Goal: Find specific page/section: Find specific page/section

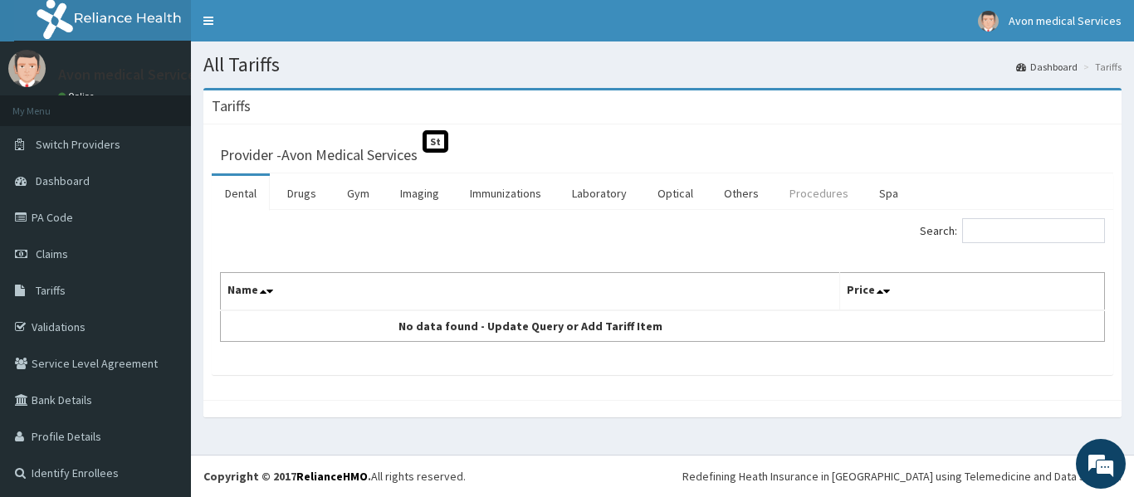
click at [821, 196] on link "Procedures" at bounding box center [819, 193] width 86 height 35
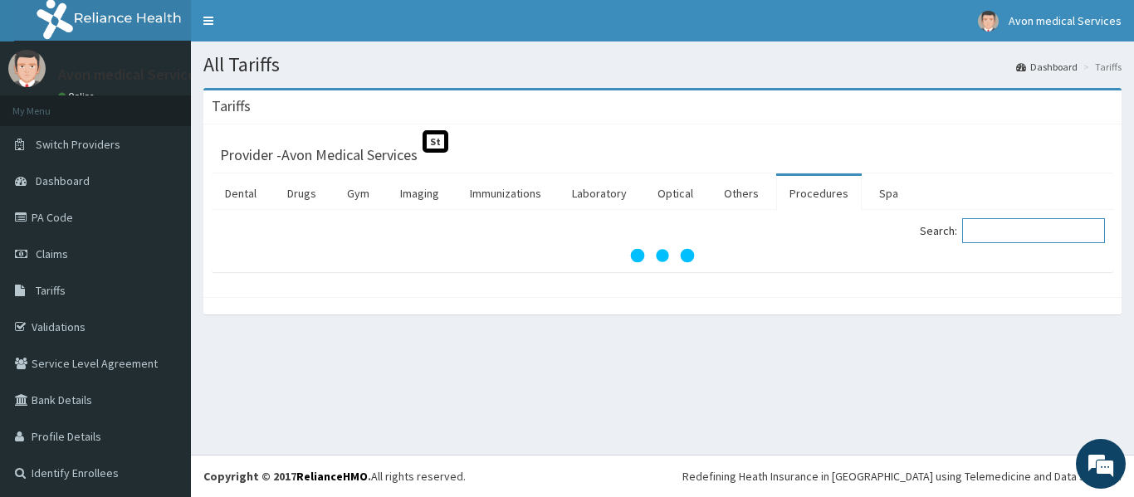
click at [1001, 234] on input "Search:" at bounding box center [1033, 230] width 143 height 25
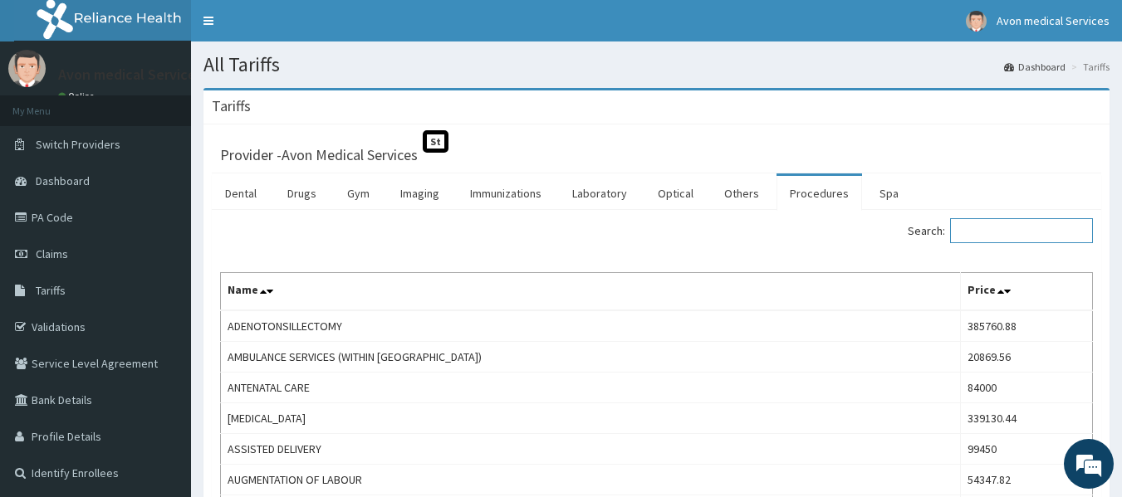
click at [993, 234] on input "Search:" at bounding box center [1021, 230] width 143 height 25
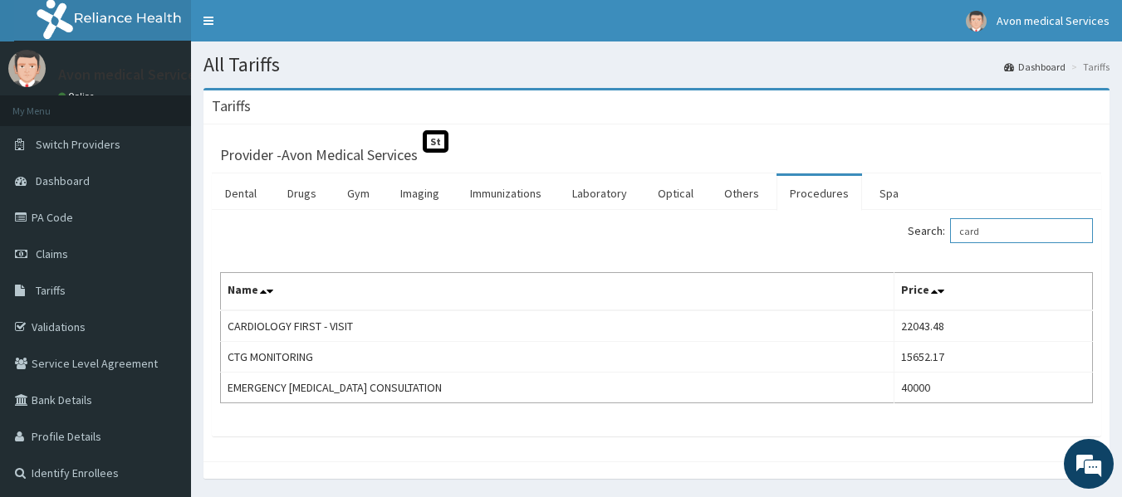
drag, startPoint x: 1006, startPoint y: 234, endPoint x: 961, endPoint y: 236, distance: 45.7
click at [961, 236] on label "Search: card" at bounding box center [1000, 230] width 185 height 25
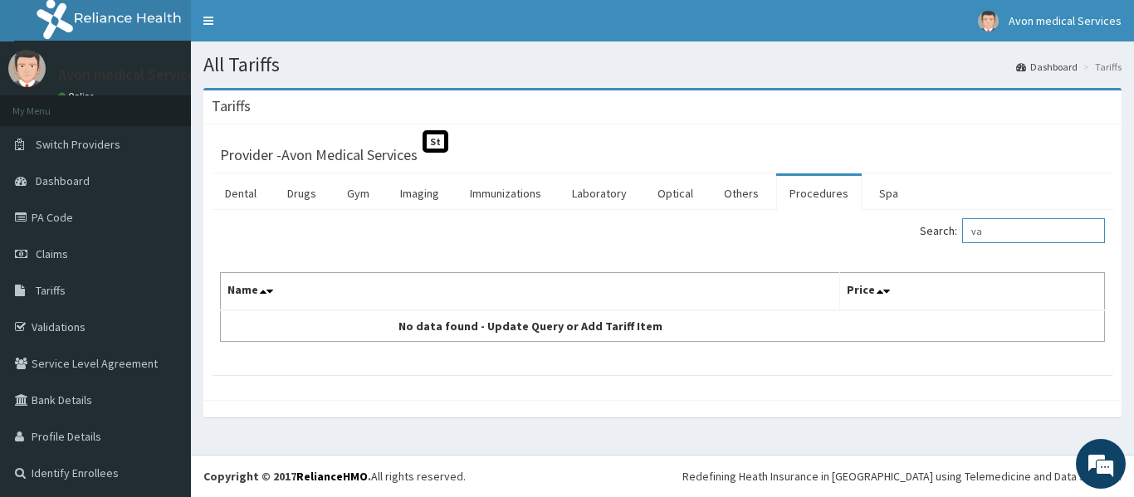
type input "v"
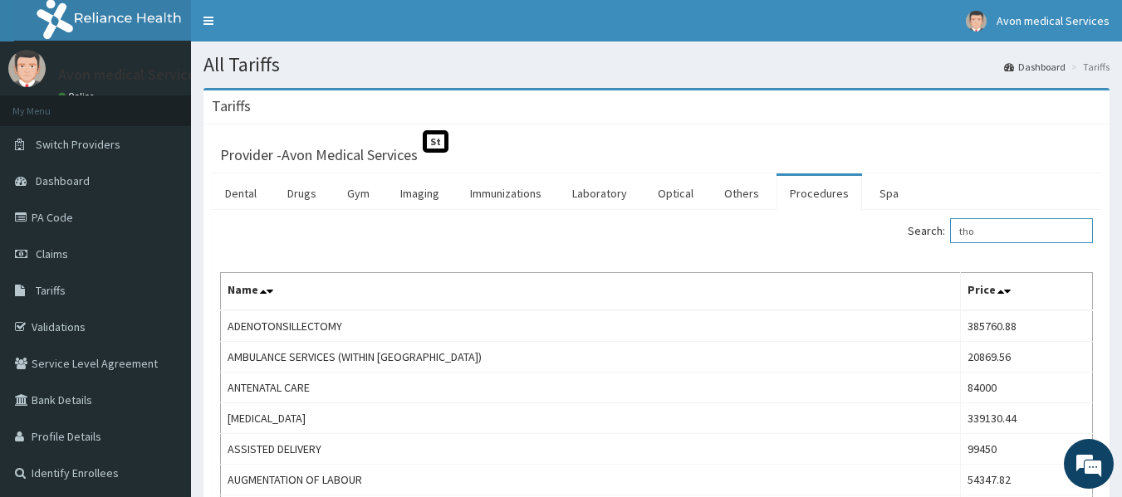
type input "thor"
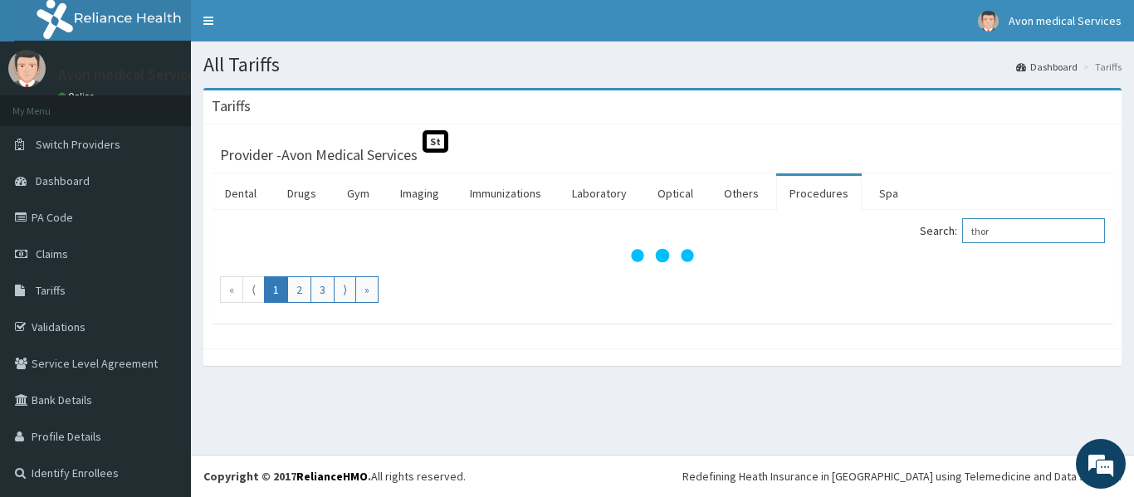
drag, startPoint x: 1007, startPoint y: 231, endPoint x: 959, endPoint y: 231, distance: 48.2
click at [959, 231] on label "Search: thor" at bounding box center [1012, 230] width 185 height 25
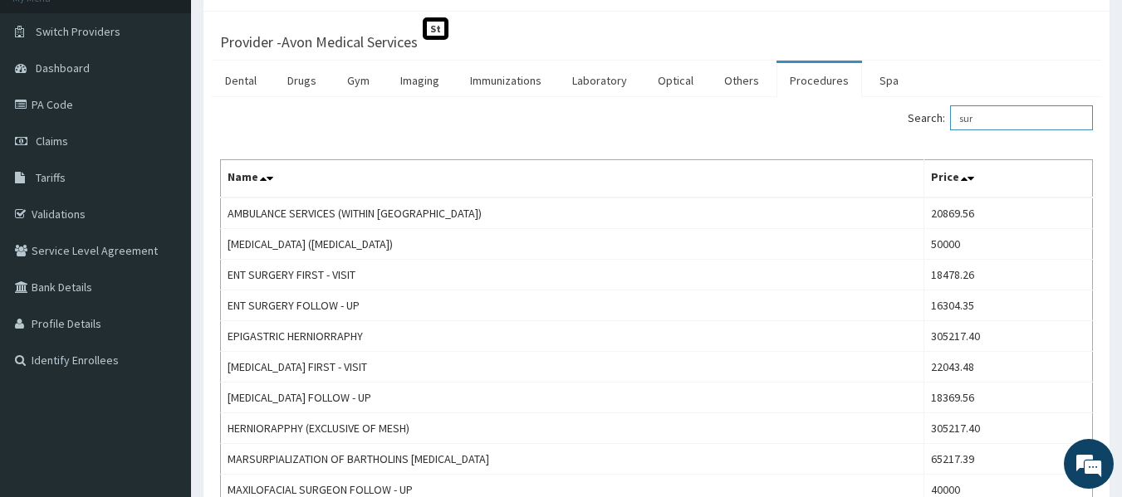
scroll to position [99, 0]
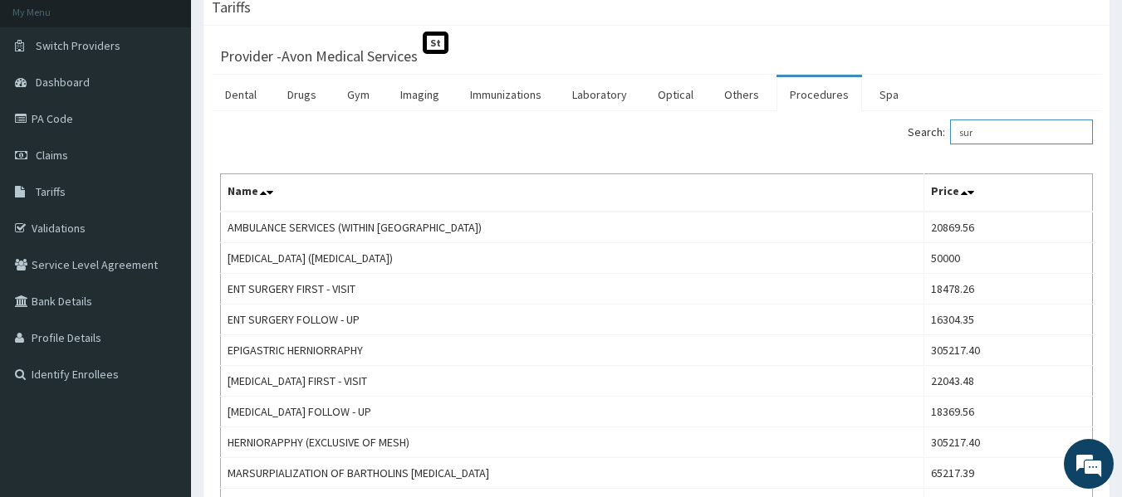
drag, startPoint x: 999, startPoint y: 137, endPoint x: 927, endPoint y: 141, distance: 72.4
click at [927, 141] on label "Search: sur" at bounding box center [1000, 132] width 185 height 25
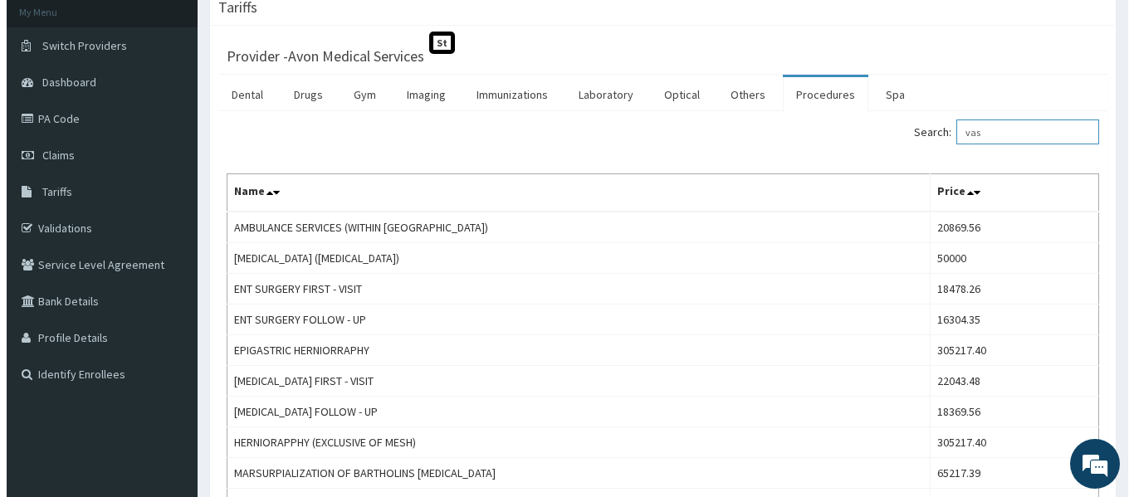
scroll to position [0, 0]
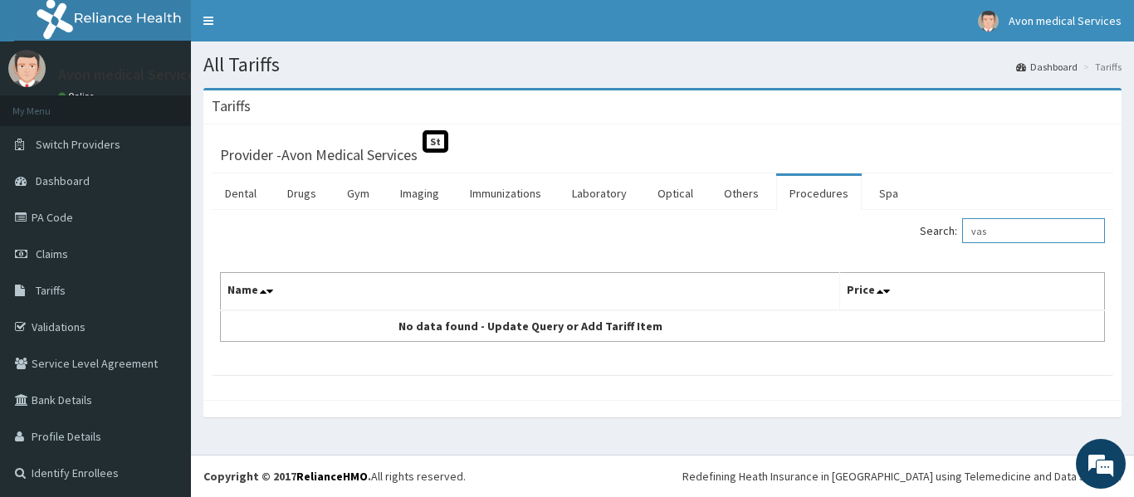
drag, startPoint x: 991, startPoint y: 233, endPoint x: 965, endPoint y: 228, distance: 26.2
click at [965, 228] on input "vas" at bounding box center [1033, 230] width 143 height 25
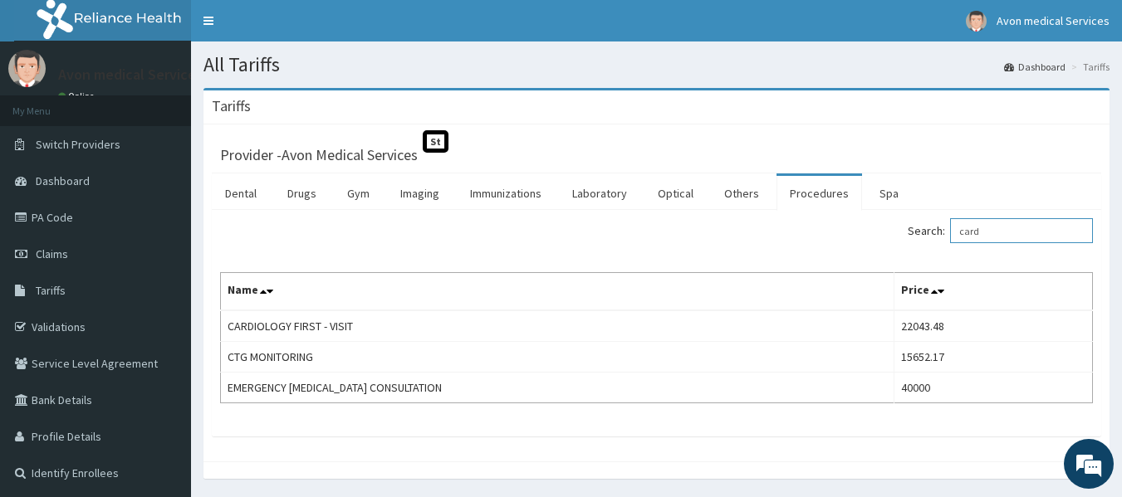
drag, startPoint x: 1006, startPoint y: 229, endPoint x: 957, endPoint y: 229, distance: 49.8
click at [957, 229] on label "Search: card" at bounding box center [1000, 230] width 185 height 25
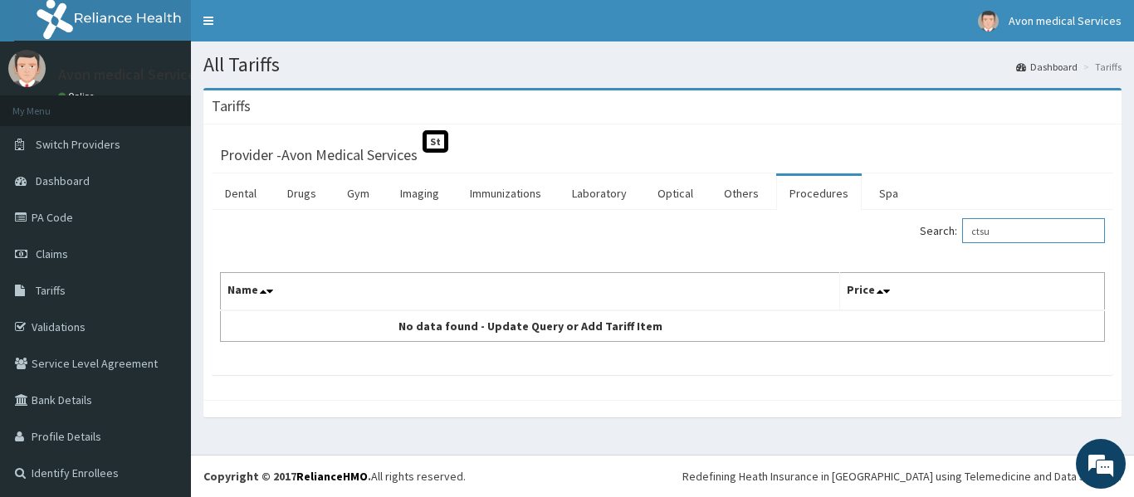
type input "ctsu"
click at [83, 220] on link "PA Code" at bounding box center [95, 217] width 191 height 37
